Goal: Browse casually

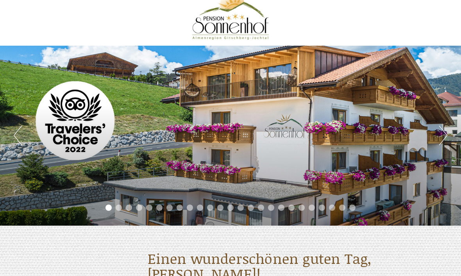
scroll to position [14, 0]
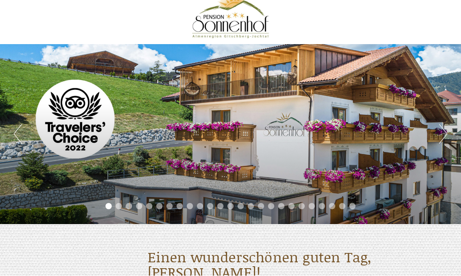
click at [121, 208] on li "2" at bounding box center [119, 207] width 6 height 6
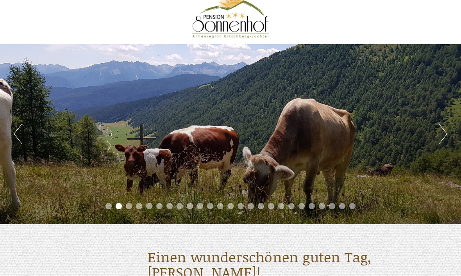
scroll to position [14, 0]
click at [129, 206] on li "3" at bounding box center [129, 206] width 6 height 6
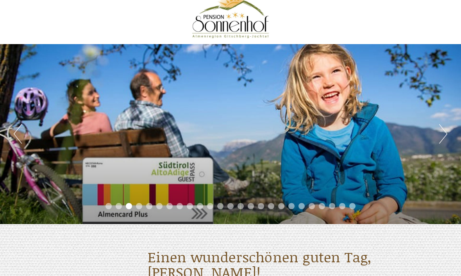
click at [140, 208] on li "4" at bounding box center [139, 206] width 6 height 6
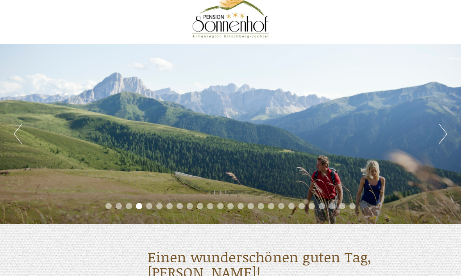
click at [150, 208] on li "5" at bounding box center [149, 206] width 6 height 6
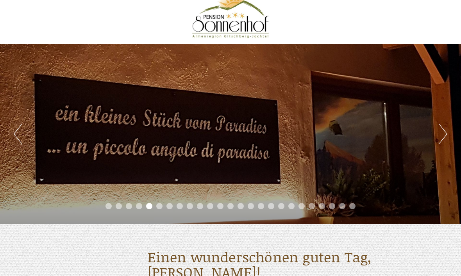
click at [158, 208] on li "6" at bounding box center [159, 206] width 6 height 6
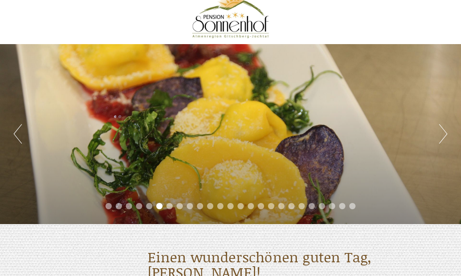
click at [169, 208] on li "7" at bounding box center [169, 206] width 6 height 6
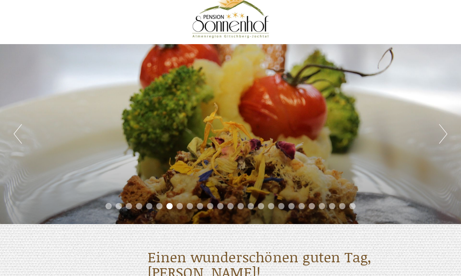
click at [179, 208] on li "8" at bounding box center [180, 206] width 6 height 6
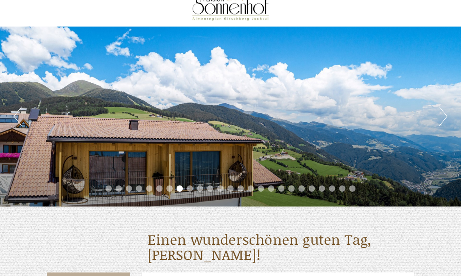
scroll to position [34, 0]
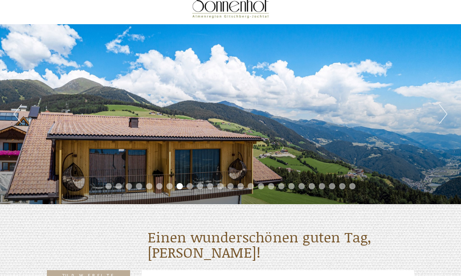
click at [188, 186] on li "9" at bounding box center [190, 187] width 6 height 6
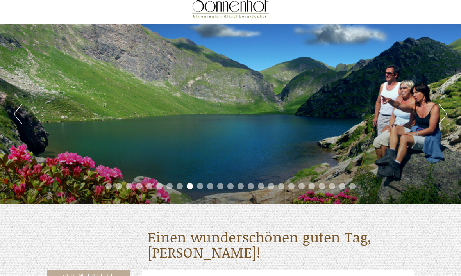
click at [195, 182] on div "Previous Next 1 2 3 4 5 6 7 8 9 10 11 12 13 14 15 16 17 18 19 20 21 22 23 24 25" at bounding box center [230, 114] width 461 height 180
click at [198, 189] on li "10" at bounding box center [200, 186] width 6 height 6
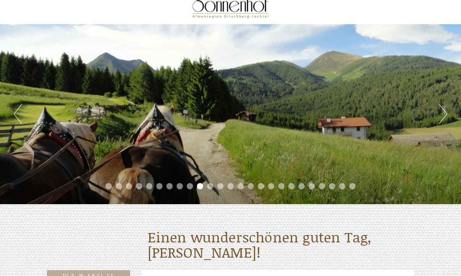
click at [211, 186] on li "11" at bounding box center [210, 186] width 6 height 6
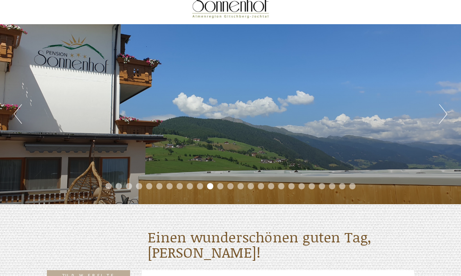
click at [219, 187] on li "12" at bounding box center [220, 186] width 6 height 6
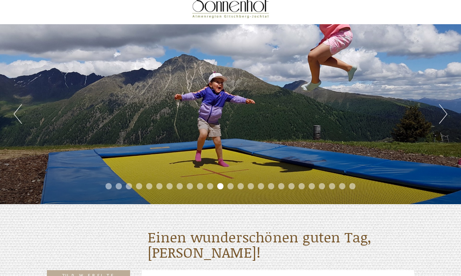
click at [229, 188] on li "13" at bounding box center [230, 186] width 6 height 6
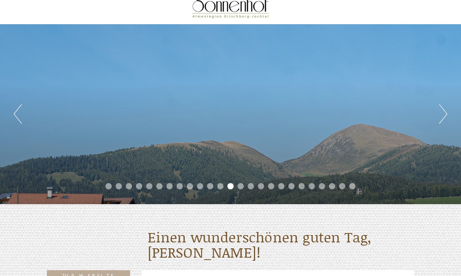
click at [240, 188] on li "14" at bounding box center [241, 186] width 6 height 6
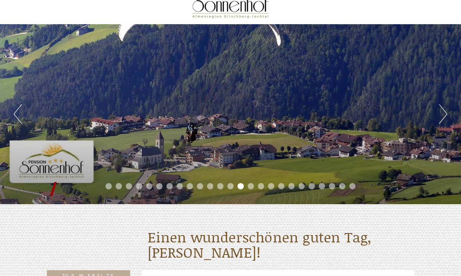
click at [249, 187] on li "15" at bounding box center [251, 186] width 6 height 6
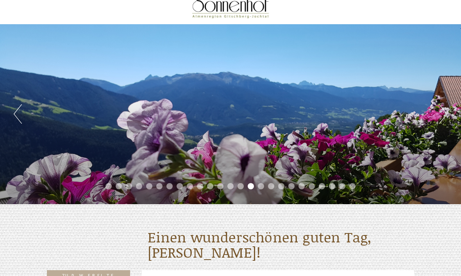
click at [259, 187] on li "16" at bounding box center [261, 186] width 6 height 6
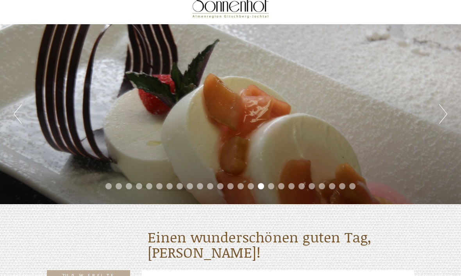
click at [269, 188] on li "17" at bounding box center [271, 186] width 6 height 6
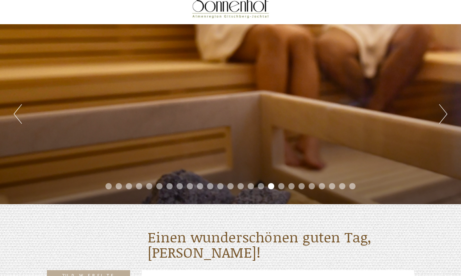
click at [280, 189] on li "18" at bounding box center [281, 186] width 6 height 6
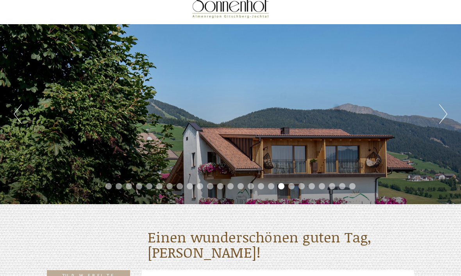
click at [292, 186] on li "19" at bounding box center [291, 186] width 6 height 6
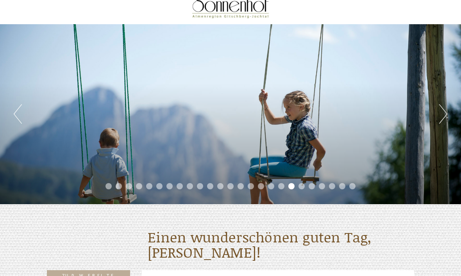
click at [303, 185] on li "20" at bounding box center [301, 186] width 6 height 6
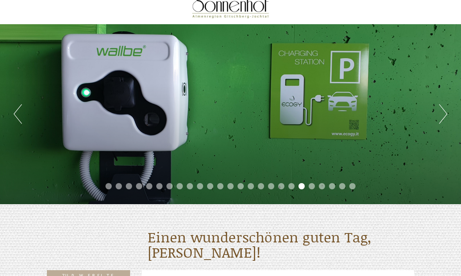
click at [312, 185] on li "21" at bounding box center [312, 186] width 6 height 6
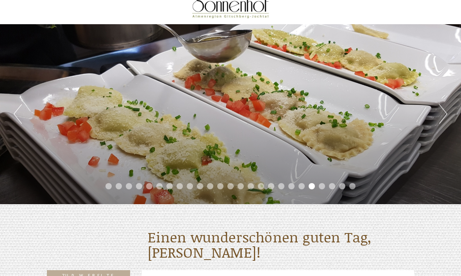
click at [322, 186] on li "22" at bounding box center [322, 186] width 6 height 6
